Goal: Task Accomplishment & Management: Manage account settings

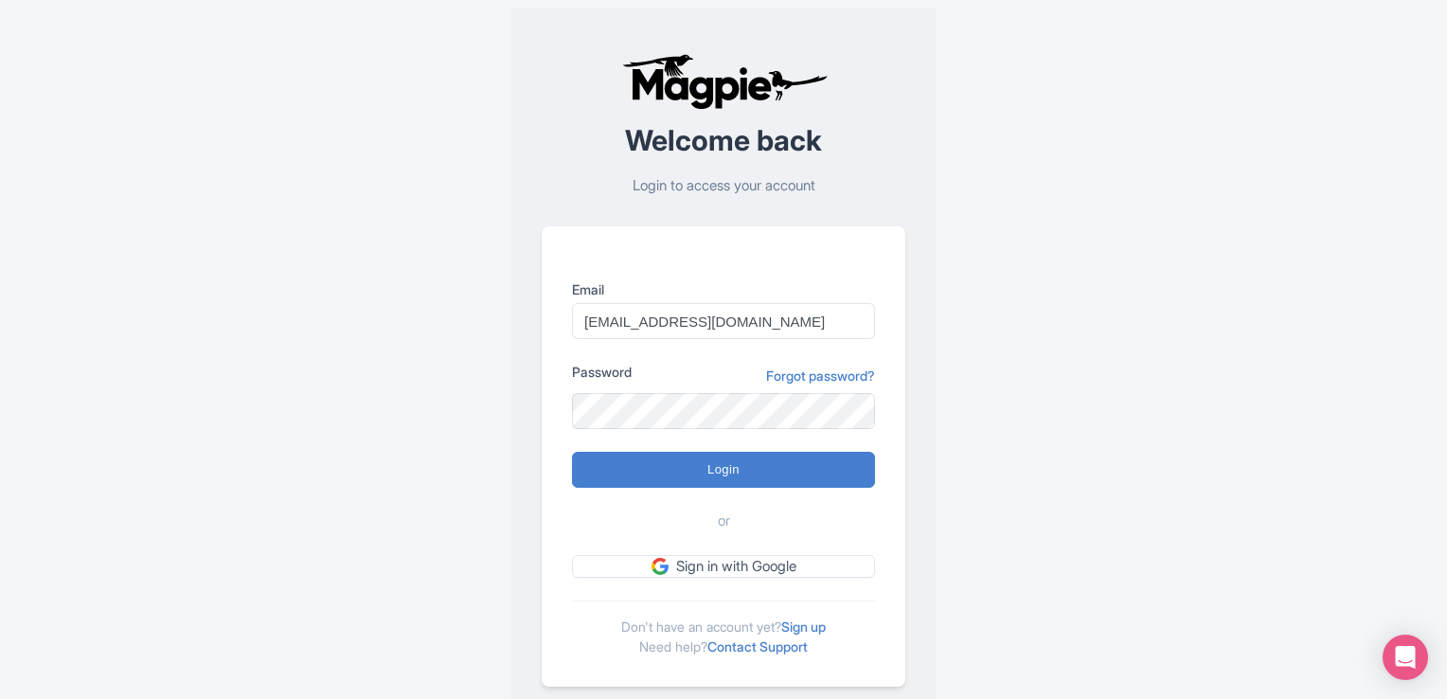
type input "[EMAIL_ADDRESS][DOMAIN_NAME]"
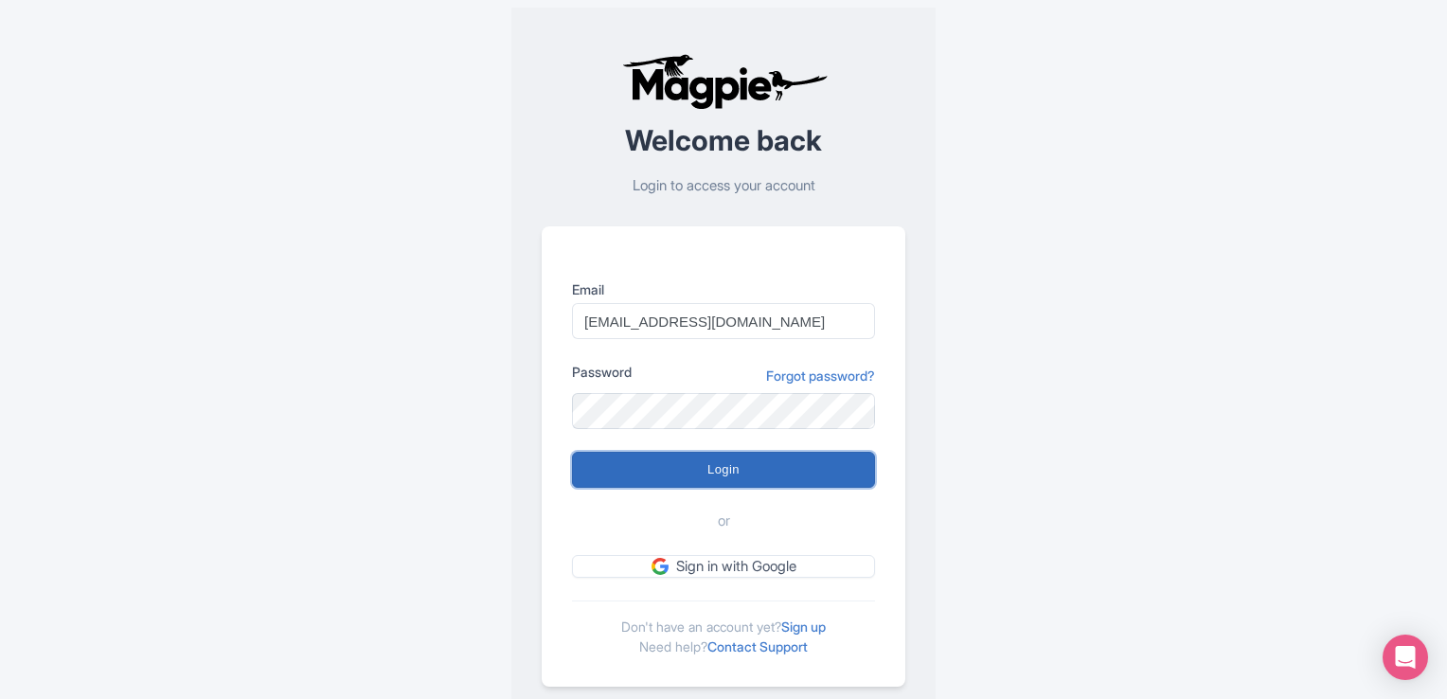
click at [630, 482] on input "Login" at bounding box center [723, 470] width 303 height 36
type input "Logging in..."
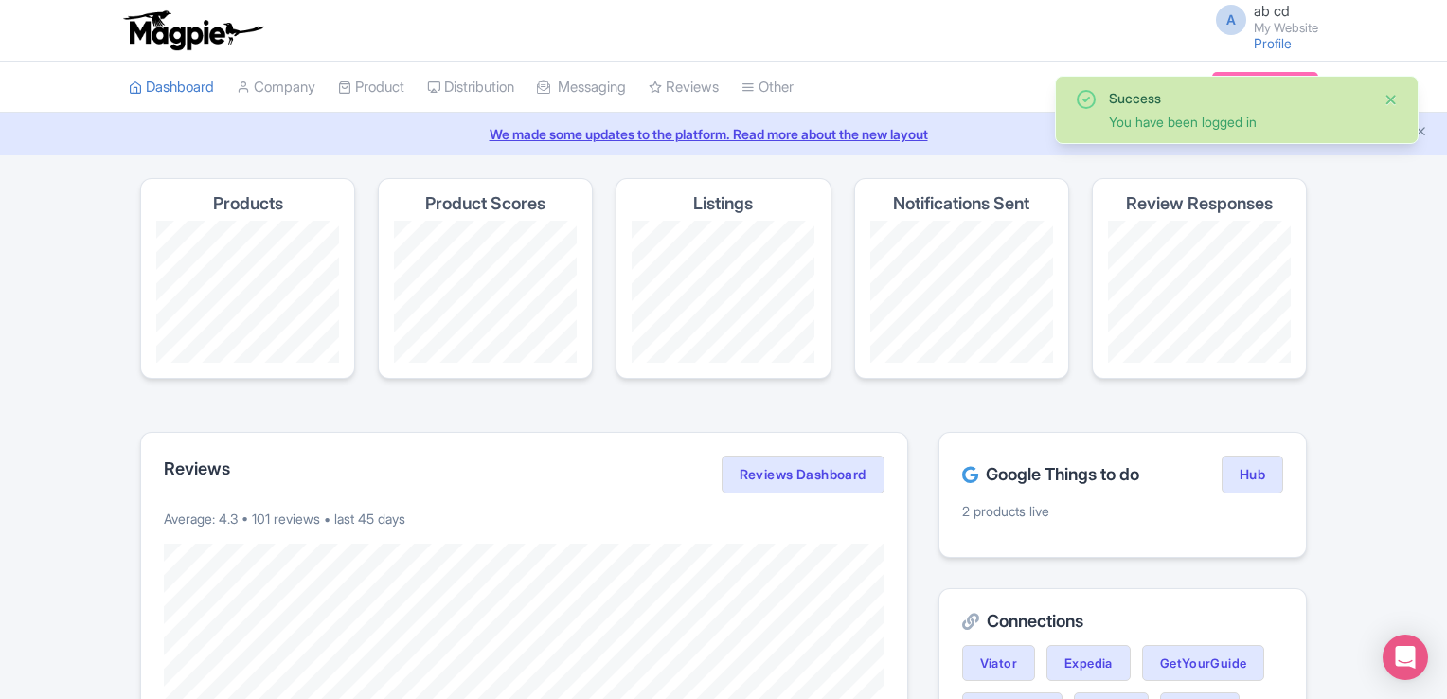
click at [1397, 103] on button "Close" at bounding box center [1390, 99] width 15 height 23
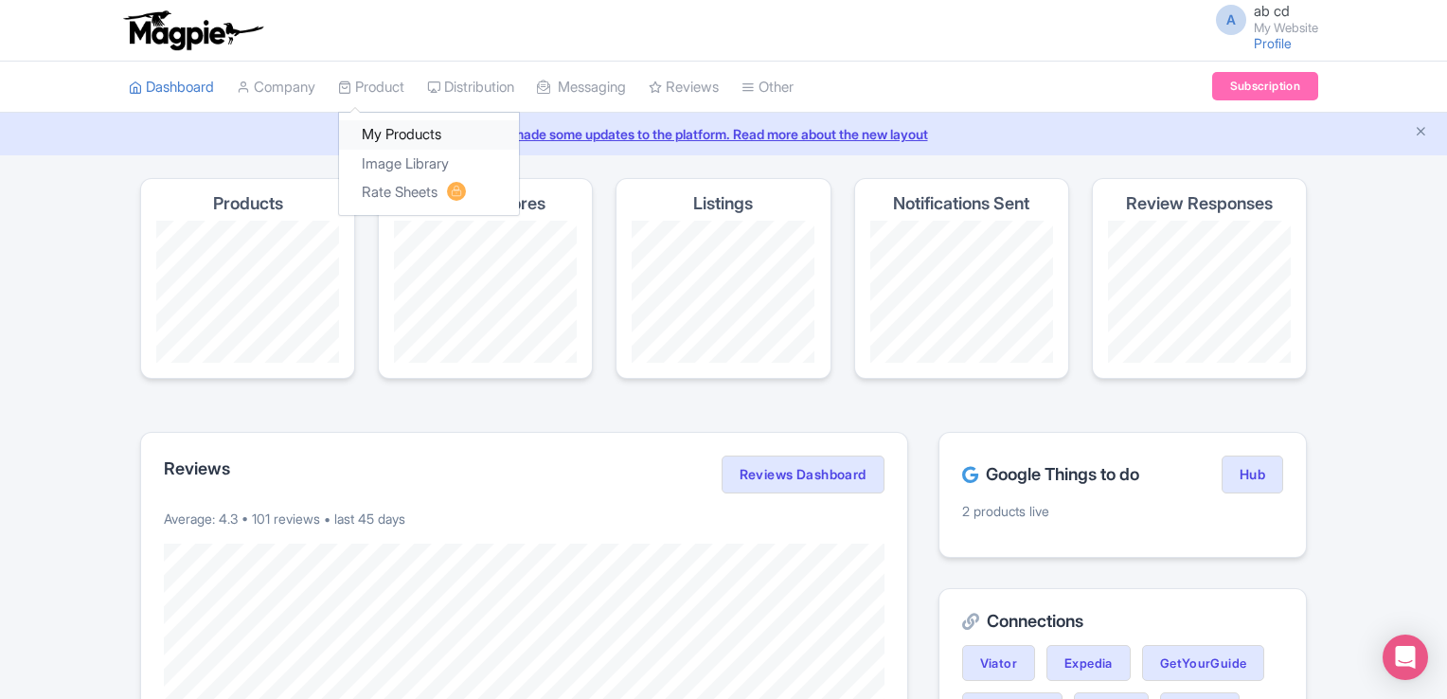
click at [383, 134] on link "My Products" at bounding box center [429, 134] width 180 height 29
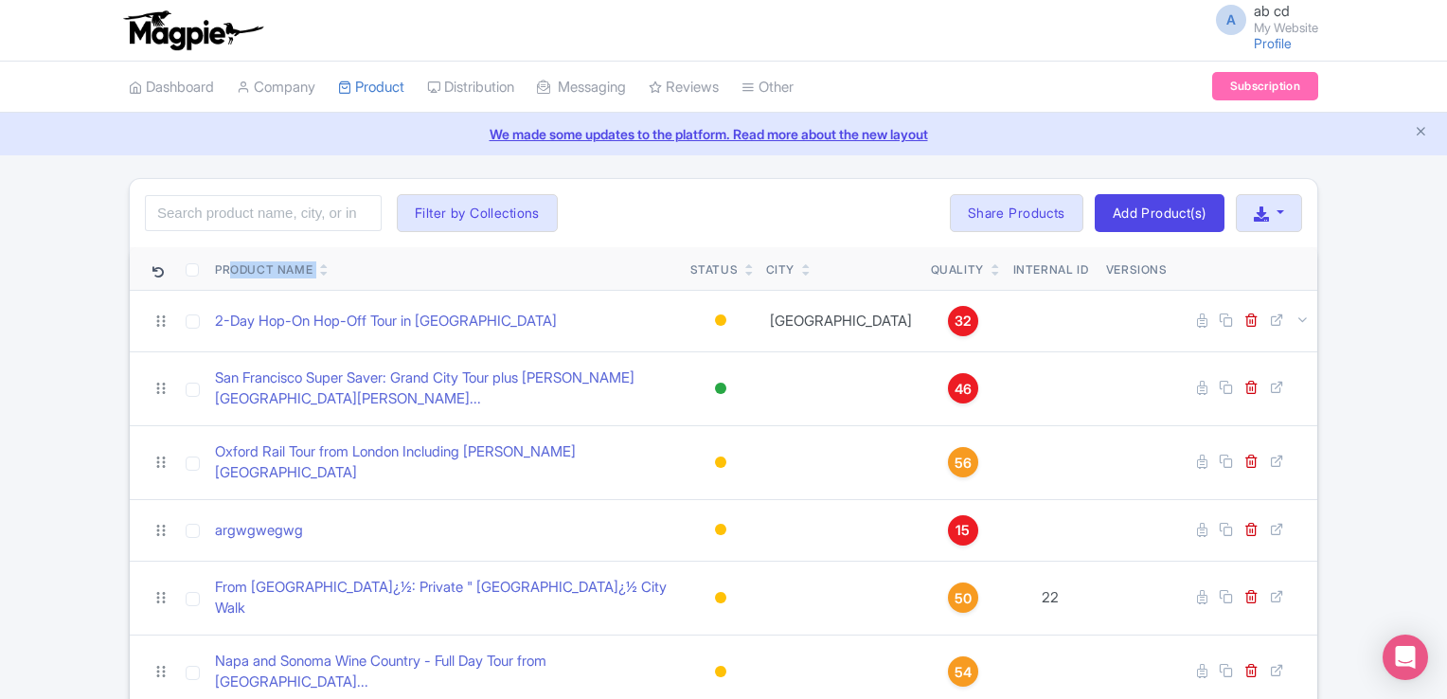
drag, startPoint x: 235, startPoint y: 277, endPoint x: 326, endPoint y: 278, distance: 90.9
click at [326, 278] on th "Product Name" at bounding box center [444, 269] width 475 height 44
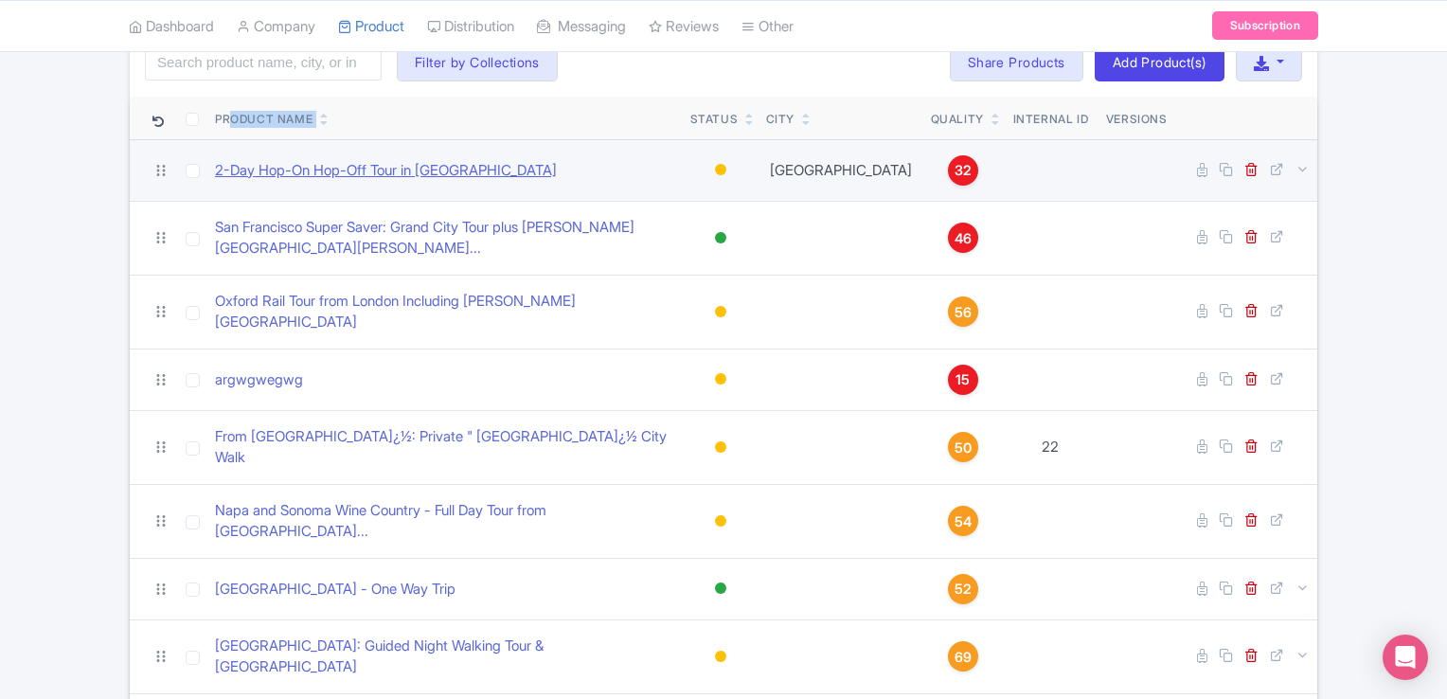
scroll to position [151, 0]
click at [379, 320] on td "Oxford Rail Tour from London Including Christ Church College" at bounding box center [444, 311] width 475 height 74
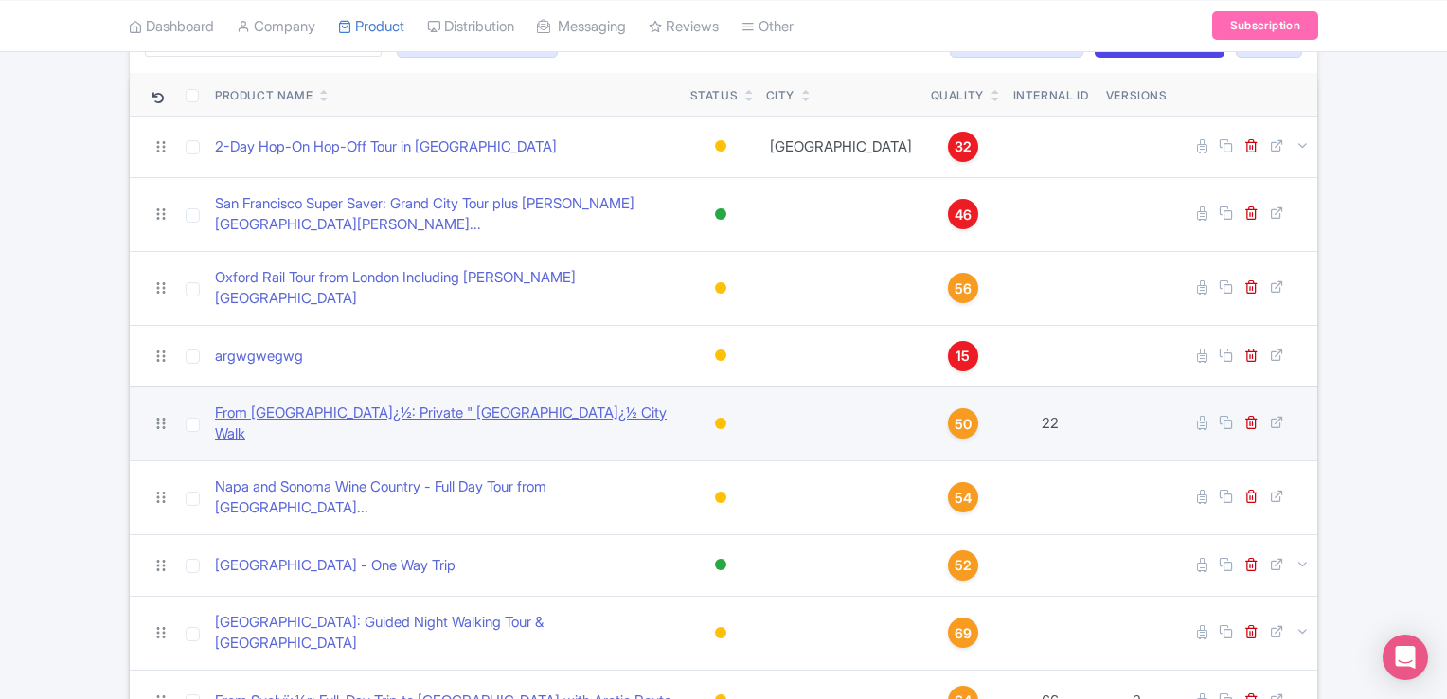
scroll to position [0, 0]
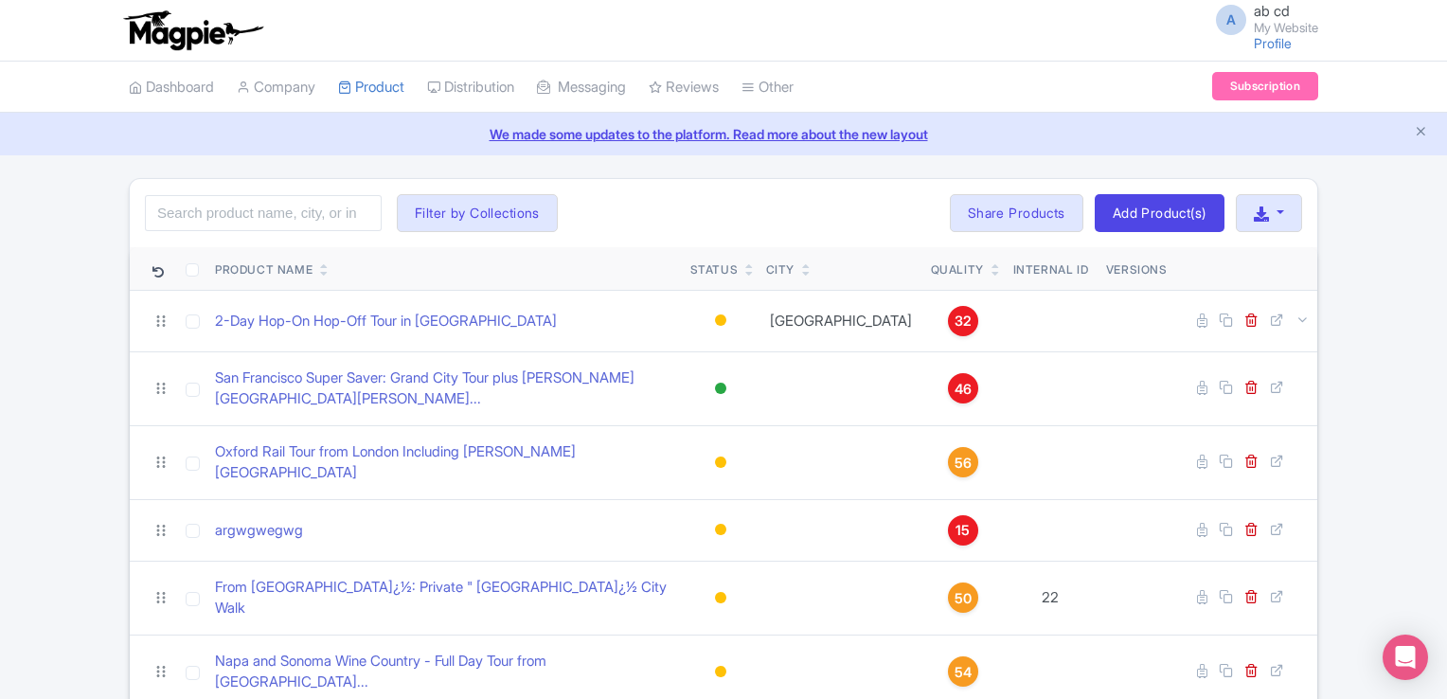
click at [1296, 17] on span "ab cd My Website" at bounding box center [1286, 19] width 64 height 30
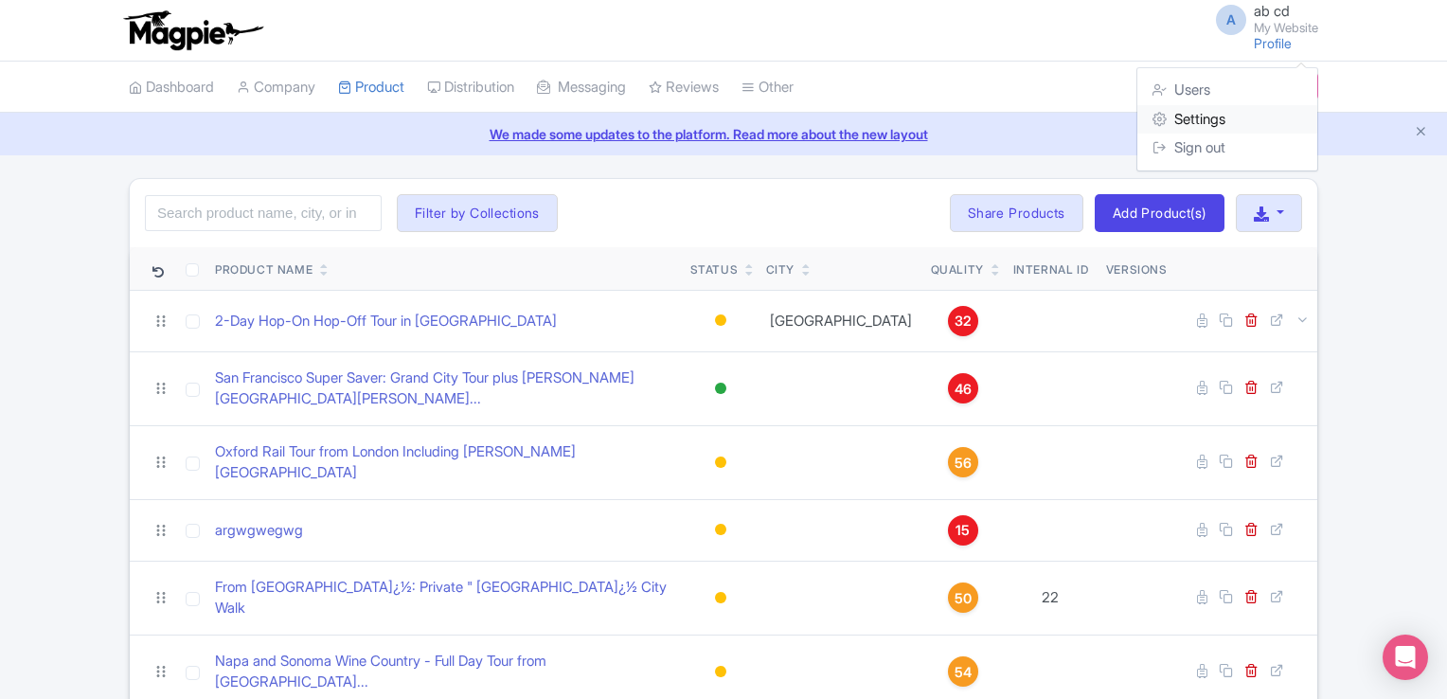
click at [1209, 109] on link "Settings" at bounding box center [1227, 119] width 180 height 29
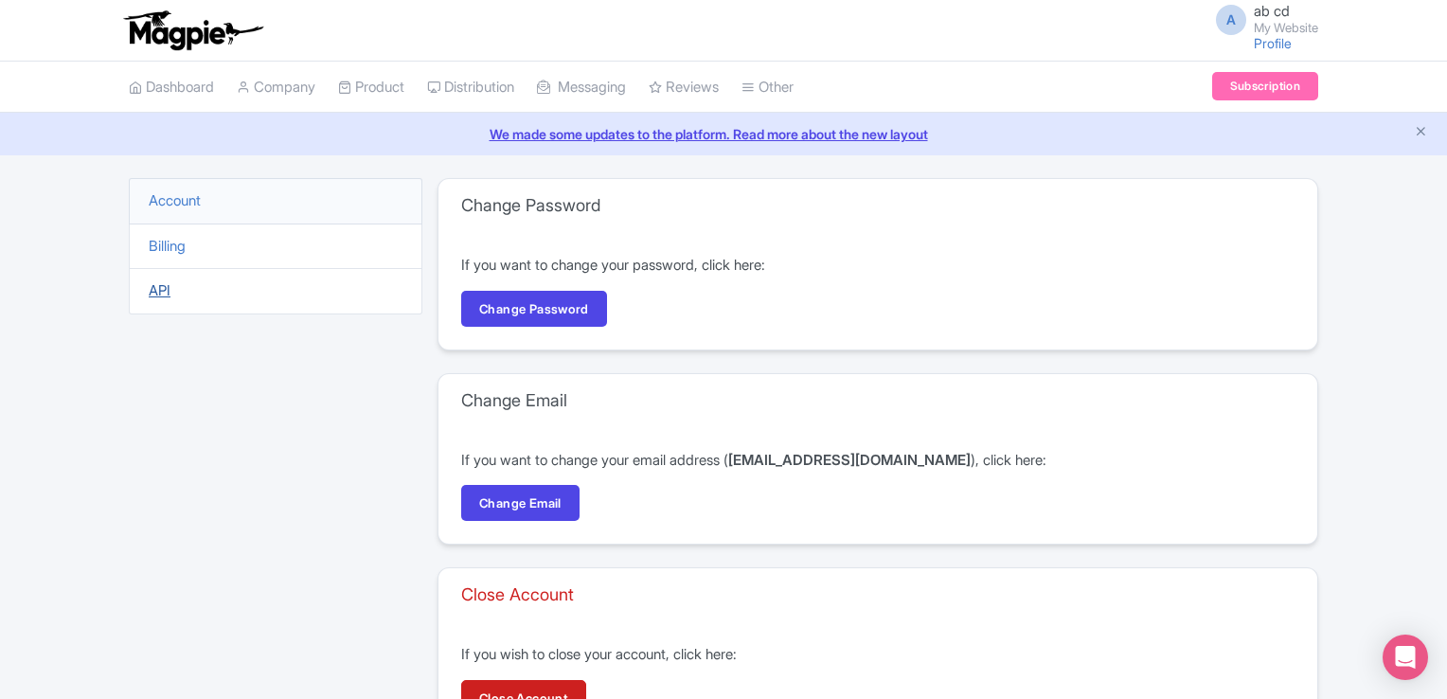
click at [165, 291] on link "API" at bounding box center [160, 290] width 22 height 18
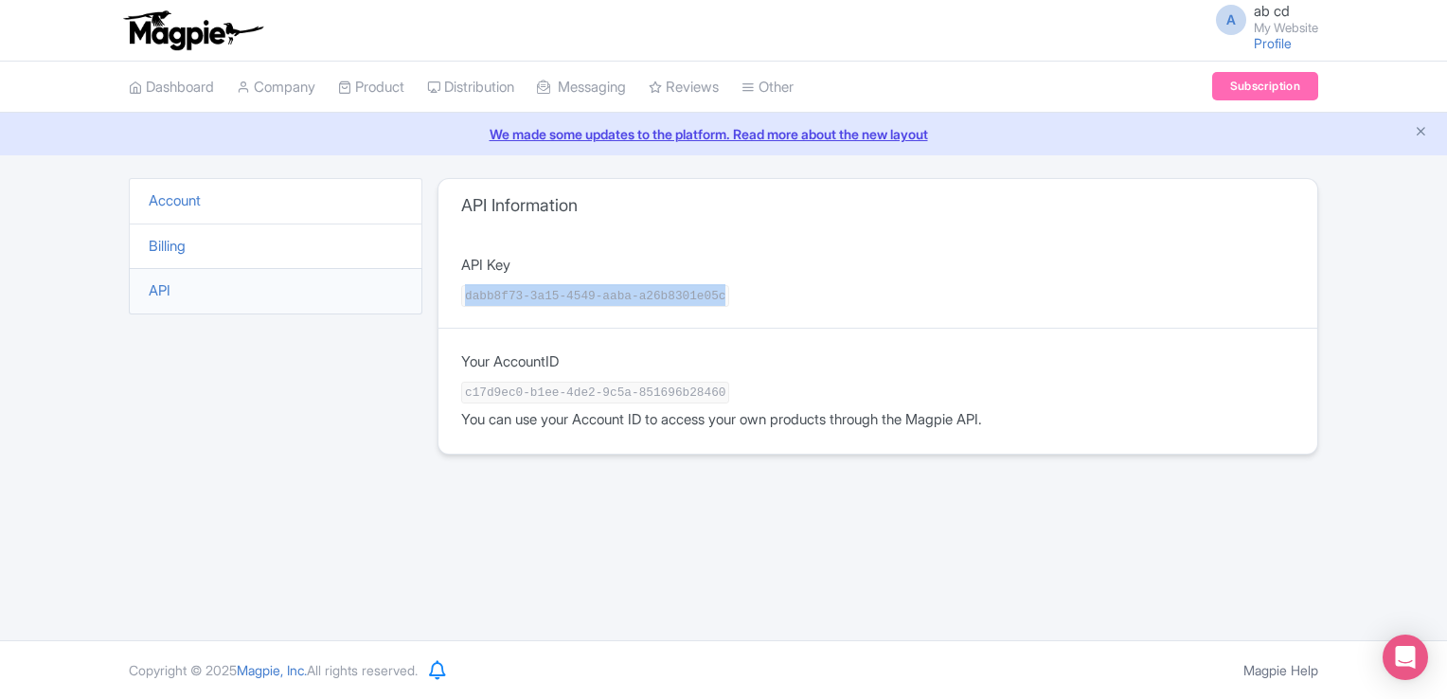
drag, startPoint x: 461, startPoint y: 294, endPoint x: 706, endPoint y: 291, distance: 245.3
click at [706, 291] on div "API Key dabb8f73-3a15-4549-aaba-a26b8301e05c" at bounding box center [877, 280] width 879 height 96
copy code "dabb8f73-3a15-4549-aaba-a26b8301e05c"
click at [670, 298] on code "dabb8f73-3a15-4549-aaba-a26b8301e05c" at bounding box center [595, 296] width 268 height 22
